Goal: Task Accomplishment & Management: Manage account settings

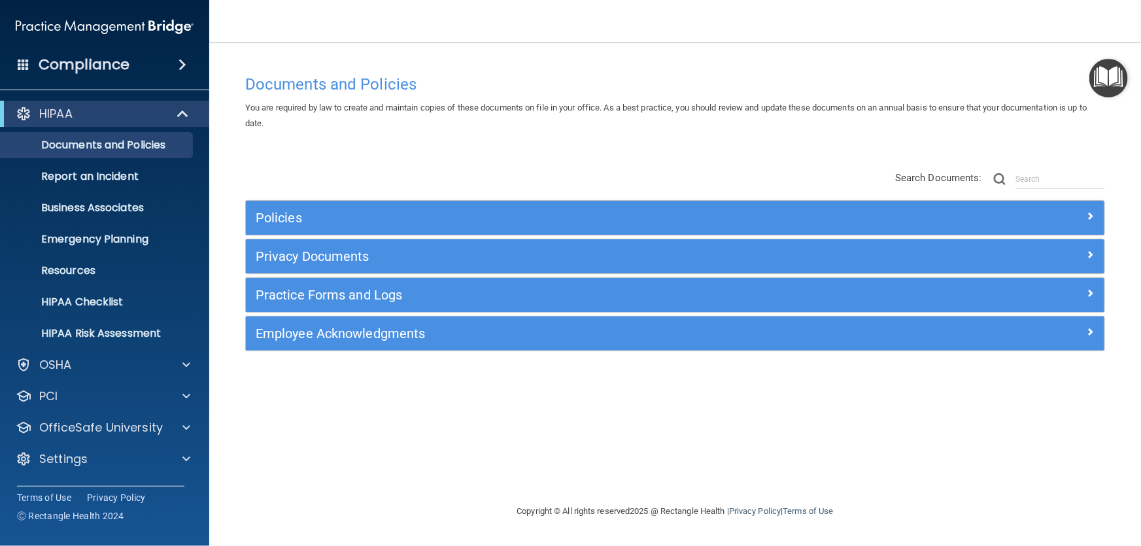
click at [96, 63] on h4 "Compliance" at bounding box center [84, 65] width 91 height 18
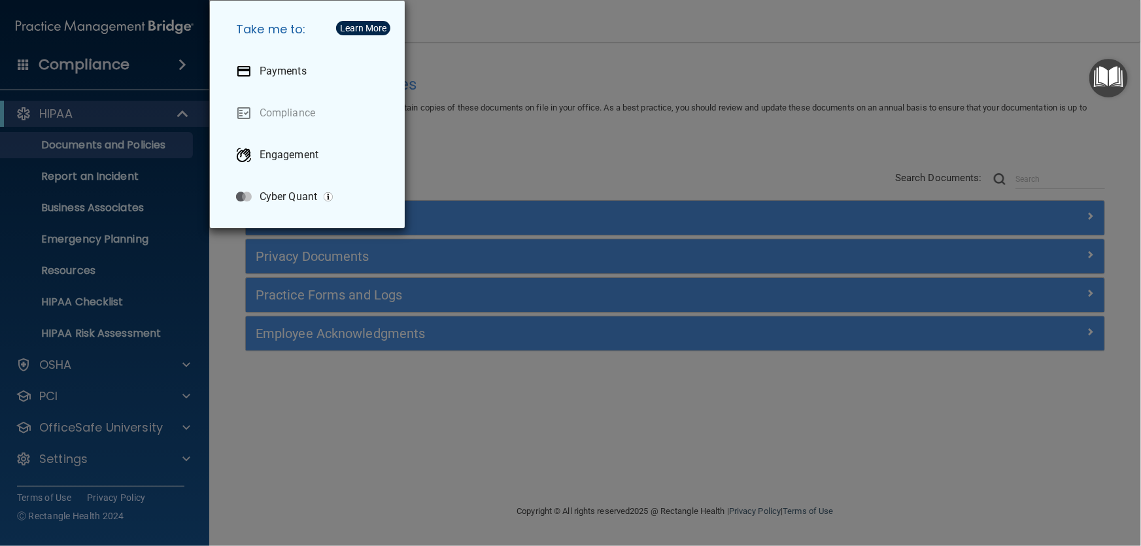
click at [96, 63] on div "Take me to: Payments Compliance Engagement Cyber Quant" at bounding box center [570, 273] width 1141 height 546
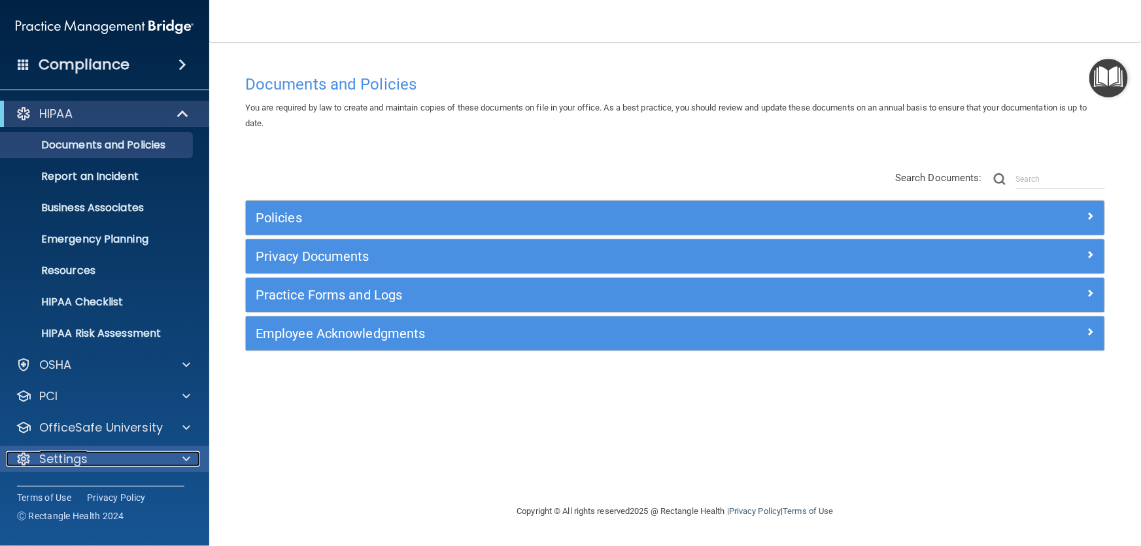
click at [90, 459] on div "Settings" at bounding box center [87, 459] width 162 height 16
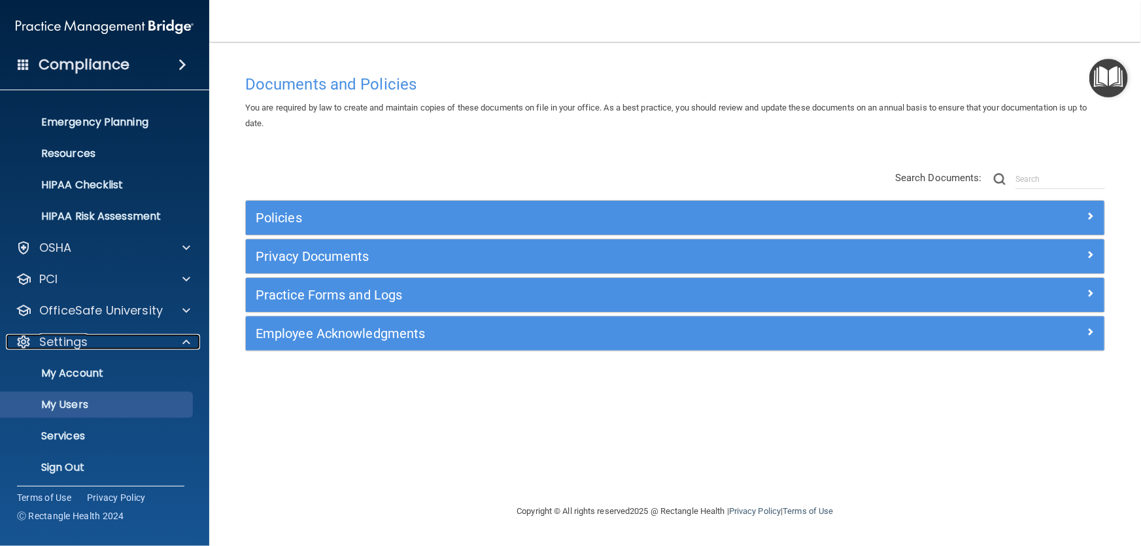
scroll to position [121, 0]
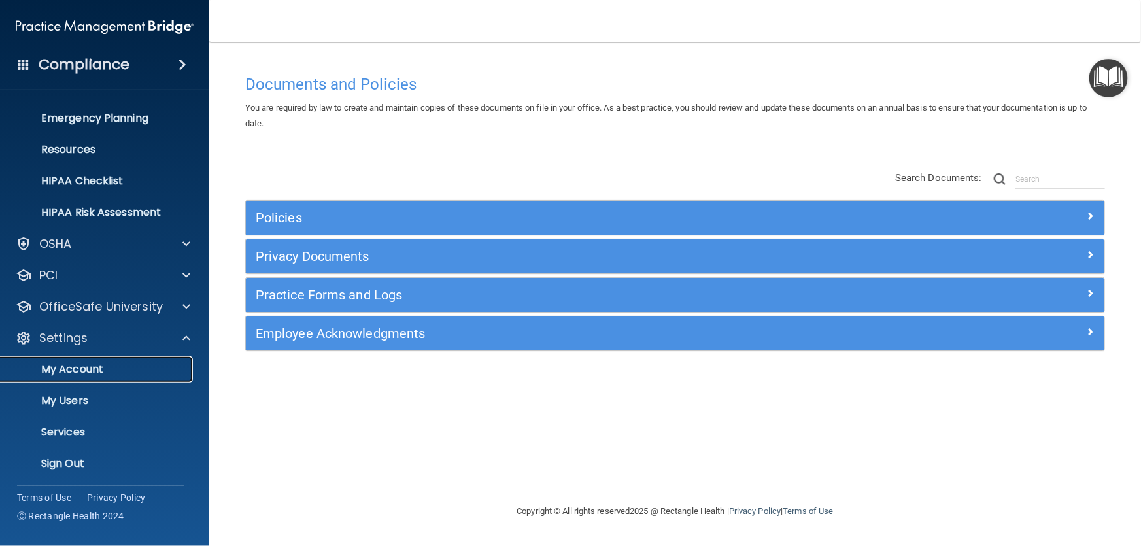
click at [86, 369] on p "My Account" at bounding box center [98, 369] width 179 height 13
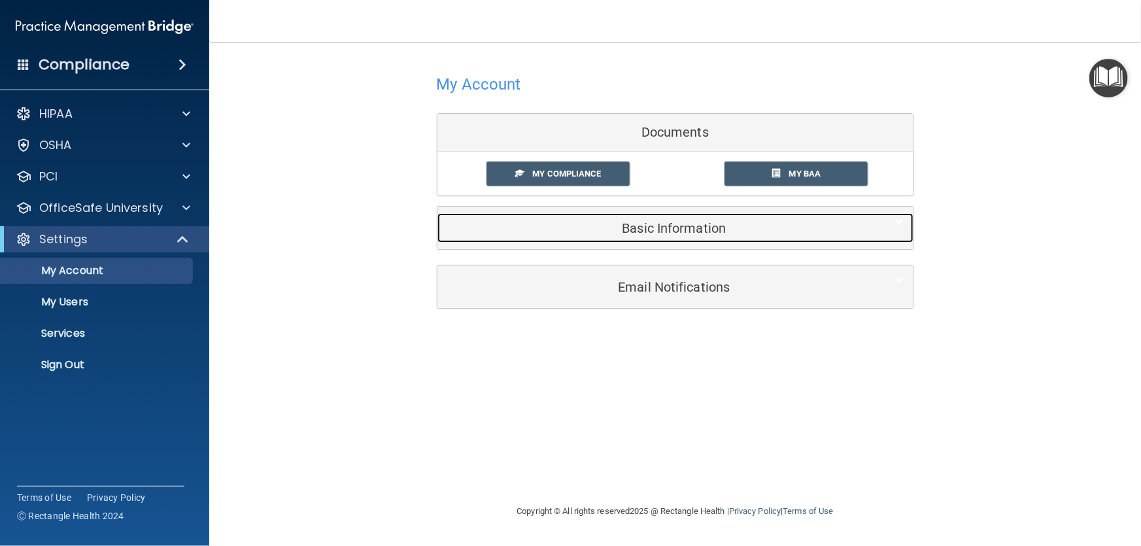
click at [673, 228] on h5 "Basic Information" at bounding box center [655, 228] width 417 height 14
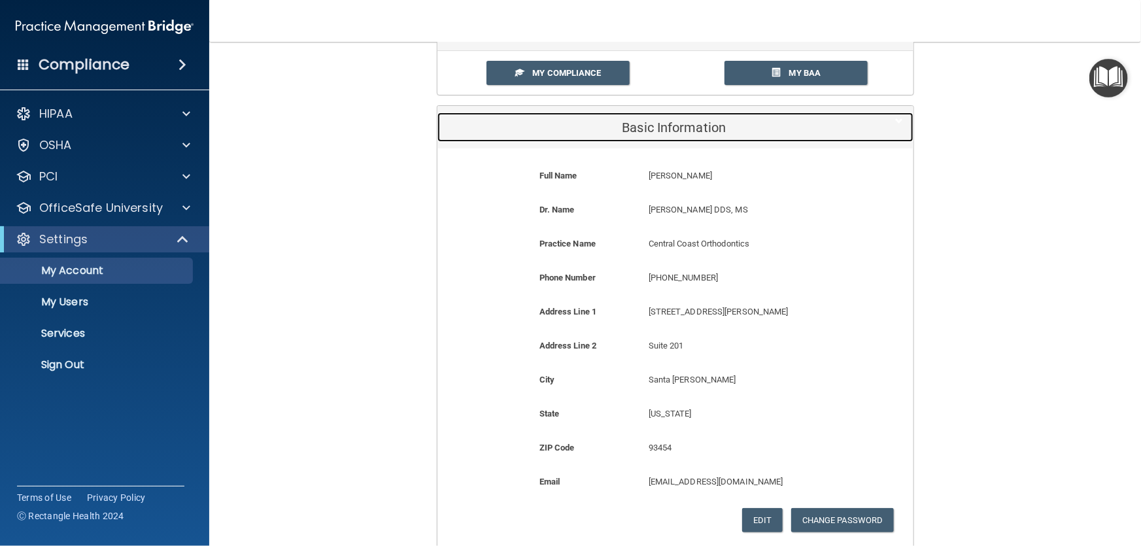
scroll to position [118, 0]
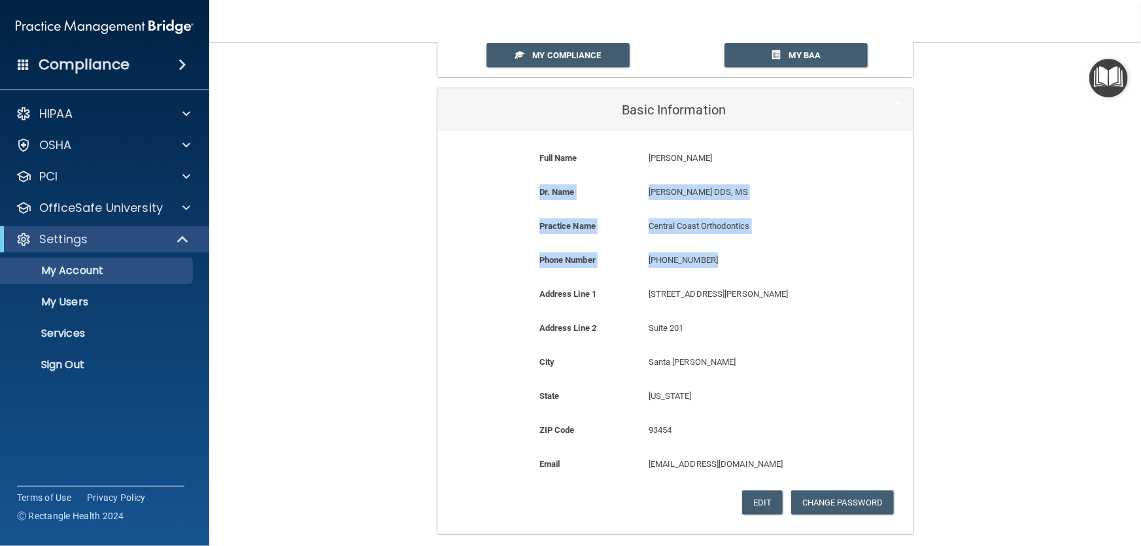
drag, startPoint x: 536, startPoint y: 192, endPoint x: 734, endPoint y: 270, distance: 212.2
click at [734, 270] on form "Full Name [PERSON_NAME] [PERSON_NAME] Last Name [PERSON_NAME] Dr. Name [PERSON_…" at bounding box center [675, 333] width 456 height 384
copy form "Dr. Name [PERSON_NAME] DDS, MS Practice Name Central Coast Orthodontics Phone N…"
